Goal: Information Seeking & Learning: Learn about a topic

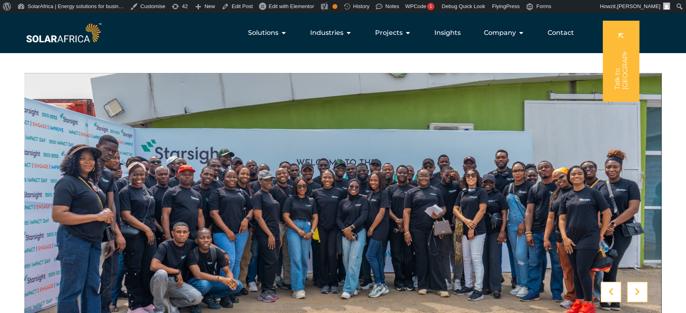
scroll to position [778, 0]
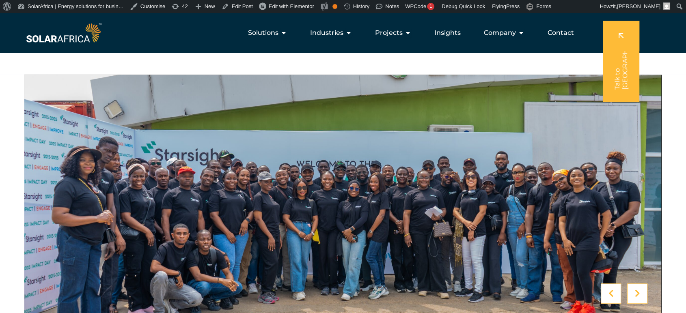
click at [638, 290] on icon at bounding box center [637, 294] width 5 height 8
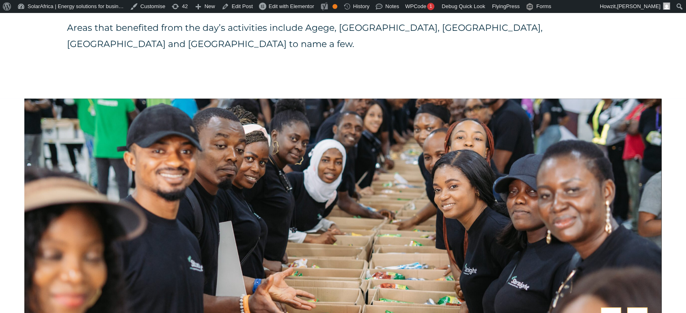
scroll to position [763, 0]
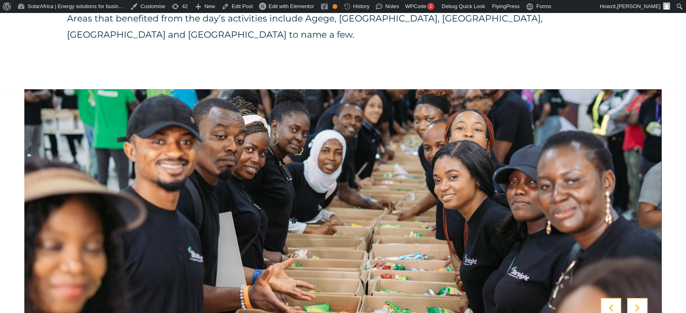
click at [638, 305] on icon at bounding box center [637, 309] width 5 height 8
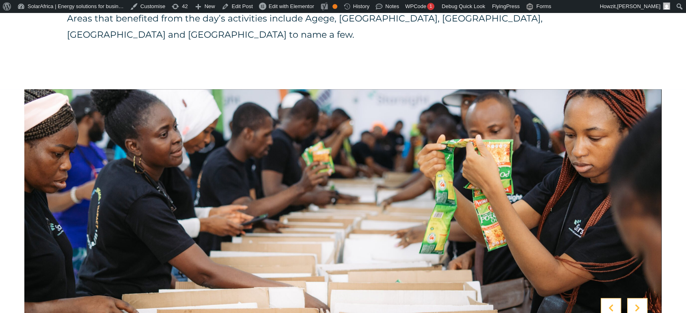
click at [638, 305] on icon at bounding box center [637, 309] width 5 height 8
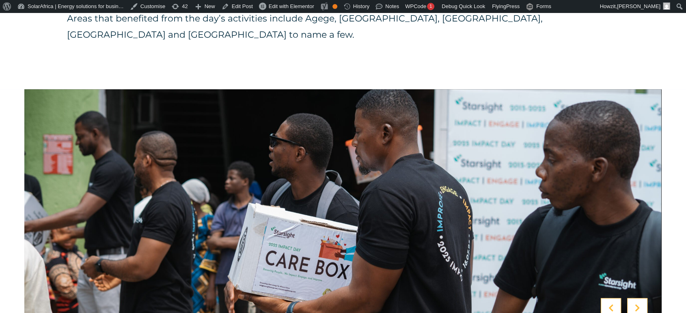
click at [638, 305] on icon at bounding box center [637, 309] width 5 height 8
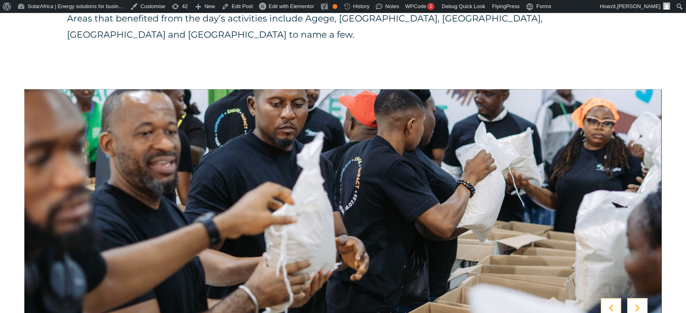
click at [638, 305] on icon at bounding box center [637, 309] width 5 height 8
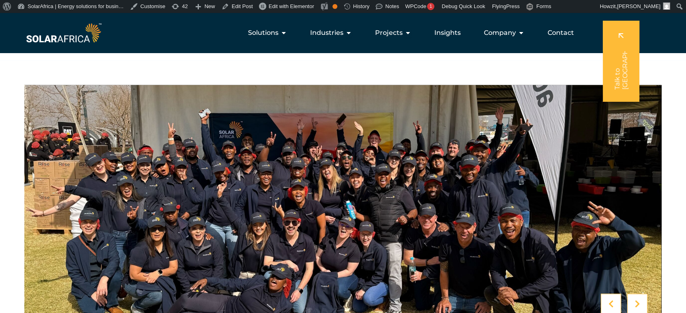
scroll to position [1325, 0]
click at [635, 300] on icon at bounding box center [637, 304] width 5 height 8
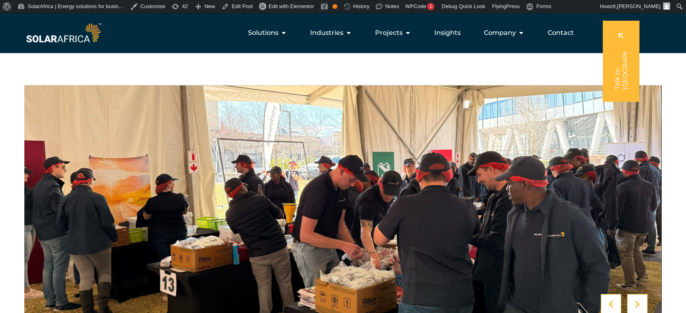
click at [635, 300] on icon at bounding box center [637, 304] width 5 height 8
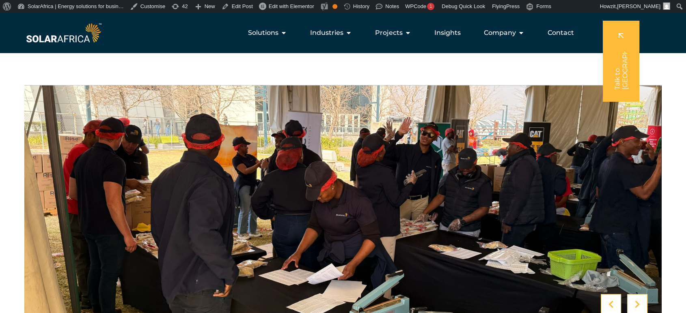
click at [635, 300] on icon at bounding box center [637, 304] width 5 height 8
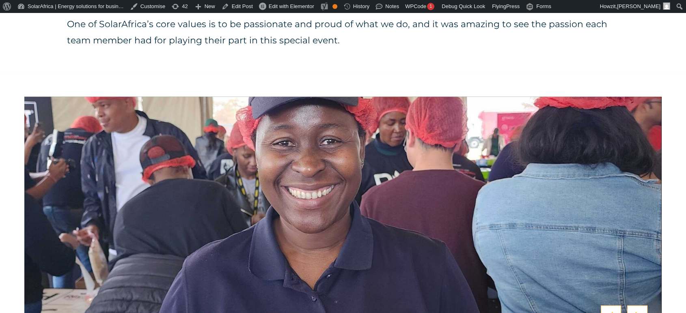
scroll to position [1322, 0]
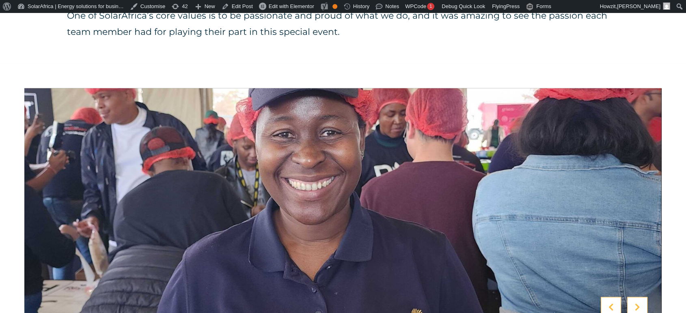
click at [635, 297] on div at bounding box center [637, 307] width 20 height 20
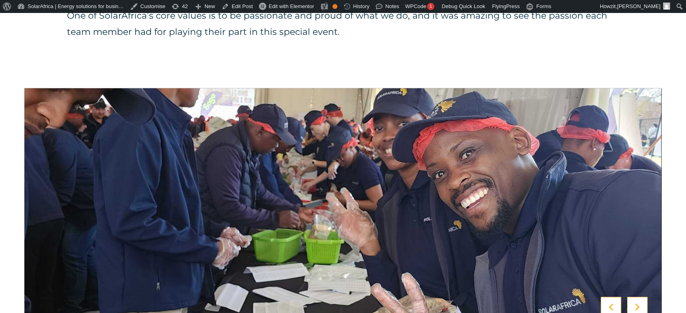
click at [635, 297] on div at bounding box center [637, 307] width 20 height 20
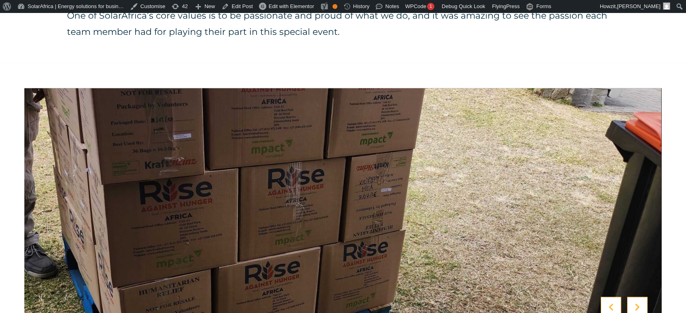
click at [635, 297] on div at bounding box center [637, 307] width 20 height 20
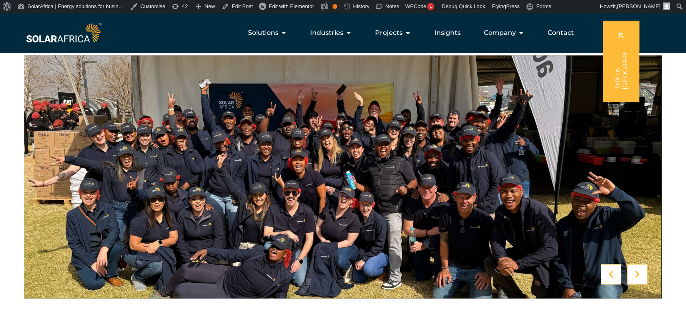
scroll to position [1351, 0]
